Goal: Find specific page/section: Find specific page/section

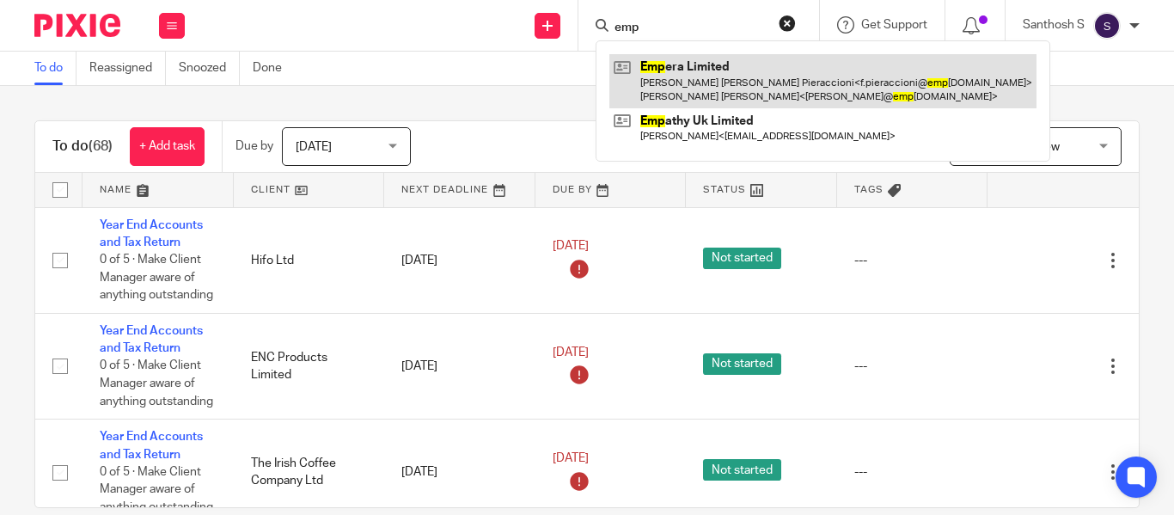
type input "emp"
click at [701, 73] on link at bounding box center [823, 80] width 427 height 53
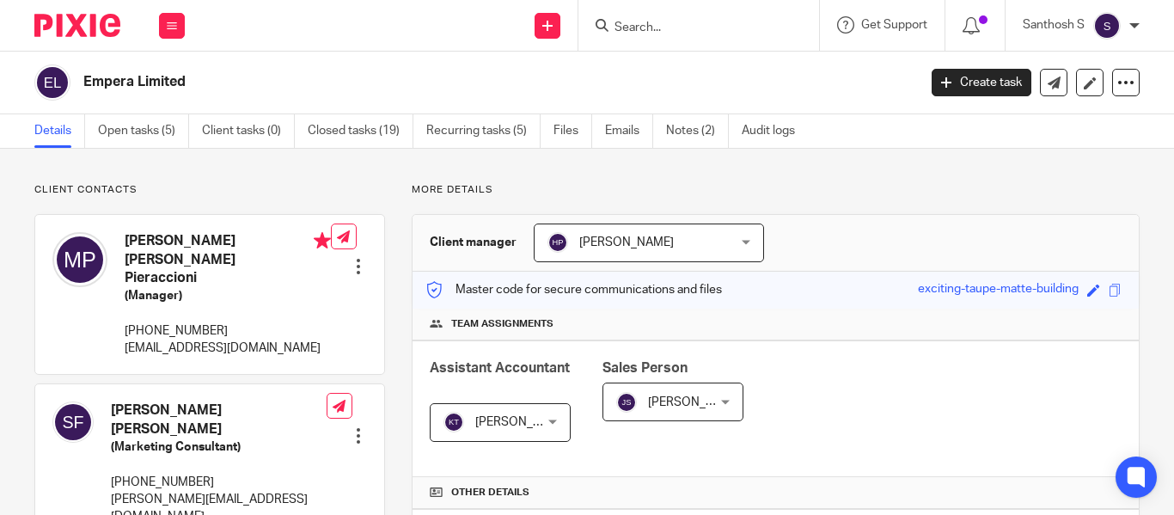
scroll to position [602, 0]
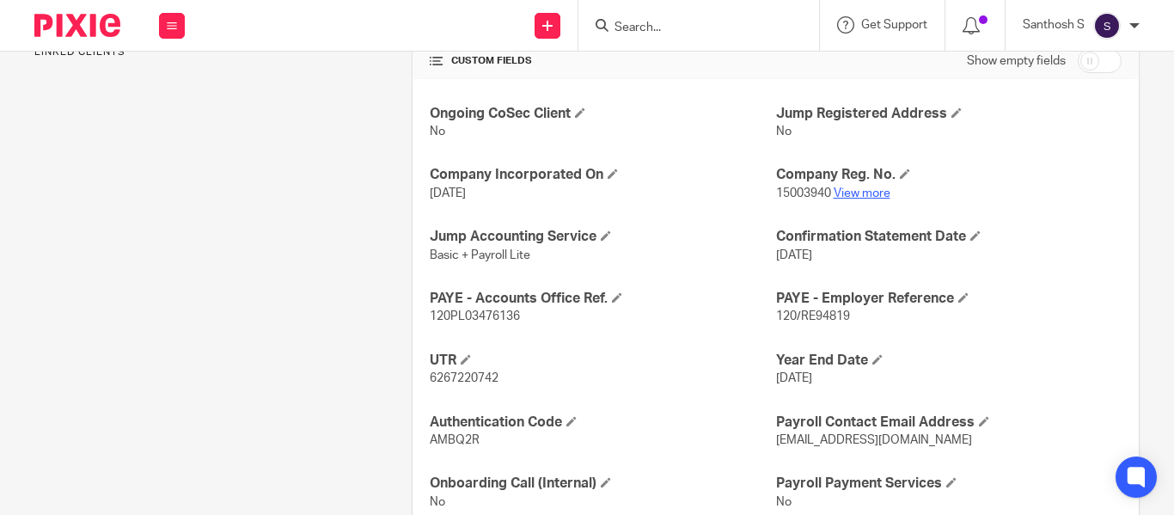
click at [853, 194] on link "View more" at bounding box center [862, 193] width 57 height 12
click at [849, 195] on link "View more" at bounding box center [862, 193] width 57 height 12
